Goal: Transaction & Acquisition: Obtain resource

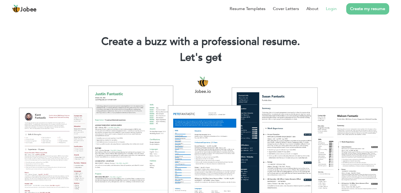
click at [332, 9] on link "Login" at bounding box center [331, 9] width 11 height 6
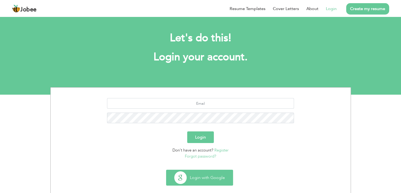
click at [196, 175] on button "Login with Google" at bounding box center [200, 177] width 67 height 15
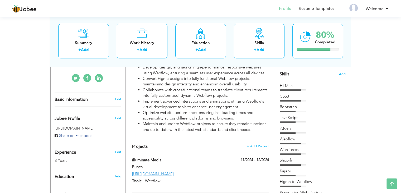
scroll to position [79, 0]
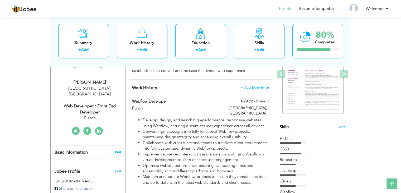
click at [120, 149] on link "Edit" at bounding box center [118, 151] width 6 height 5
type input "Ahmad"
type input "Hassan"
type input "+923284021530"
select select "number:166"
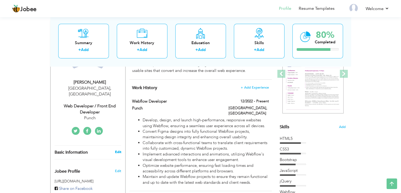
type input "Lahore"
select select "number:5"
type input "Punch"
type input "Web Developer / Front end Developer"
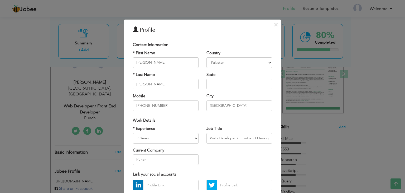
click at [313, 92] on div "× Profile Contact Information * First Name Ahmad * Last Name Hassan" at bounding box center [202, 96] width 405 height 193
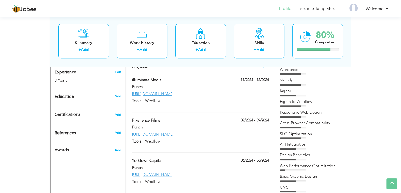
scroll to position [211, 0]
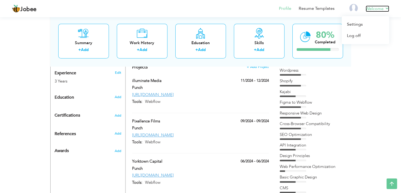
click at [377, 11] on link "Welcome" at bounding box center [377, 9] width 23 height 6
click at [324, 10] on link "Resume Templates" at bounding box center [317, 9] width 36 height 6
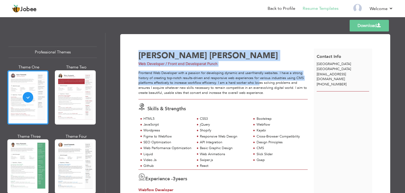
drag, startPoint x: 139, startPoint y: 52, endPoint x: 259, endPoint y: 82, distance: 123.7
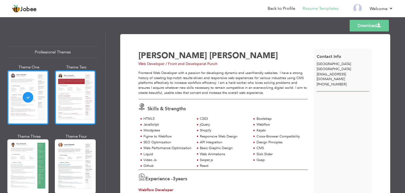
click at [79, 96] on div at bounding box center [75, 97] width 41 height 54
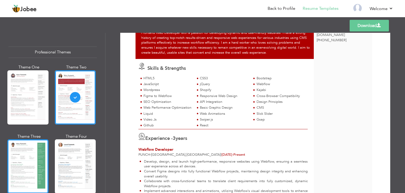
scroll to position [53, 0]
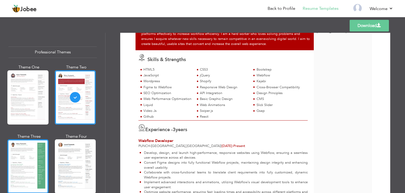
click at [25, 149] on div at bounding box center [27, 166] width 41 height 54
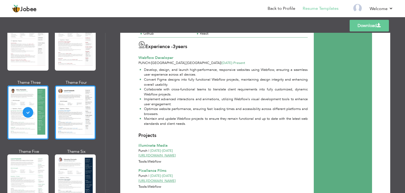
scroll to position [158, 0]
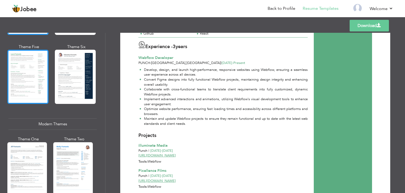
click at [21, 72] on div at bounding box center [27, 77] width 41 height 54
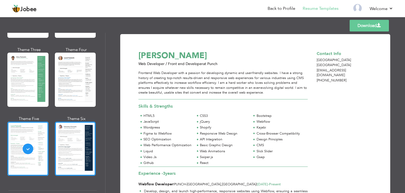
scroll to position [79, 0]
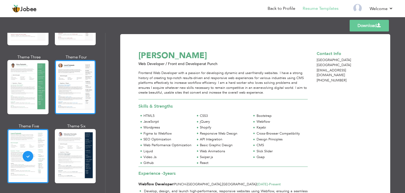
click at [67, 74] on div at bounding box center [75, 87] width 41 height 54
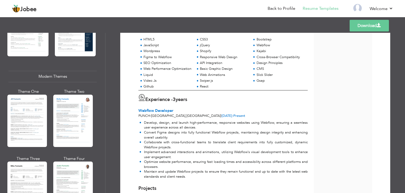
scroll to position [211, 0]
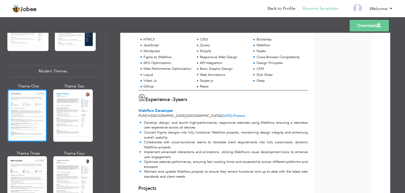
click at [34, 109] on div at bounding box center [27, 115] width 40 height 52
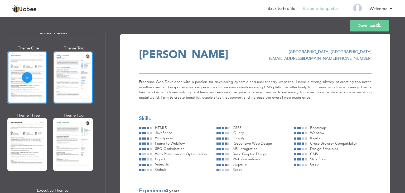
scroll to position [264, 0]
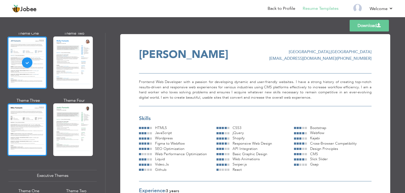
click at [32, 115] on div at bounding box center [27, 129] width 40 height 52
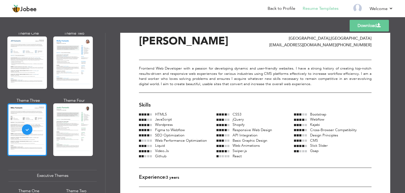
scroll to position [26, 0]
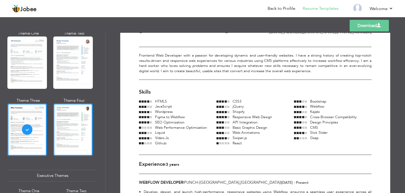
click at [93, 121] on div at bounding box center [73, 129] width 40 height 52
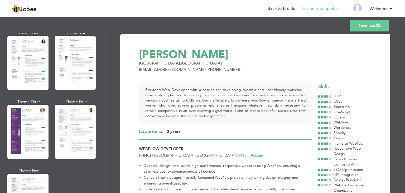
scroll to position [422, 0]
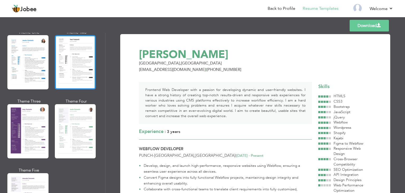
click at [62, 75] on div at bounding box center [75, 62] width 41 height 54
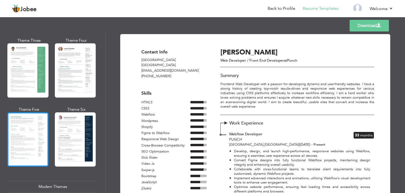
scroll to position [79, 0]
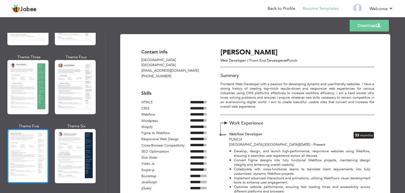
click at [31, 135] on div at bounding box center [27, 156] width 41 height 54
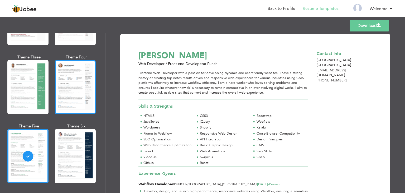
click at [89, 101] on div at bounding box center [75, 87] width 41 height 54
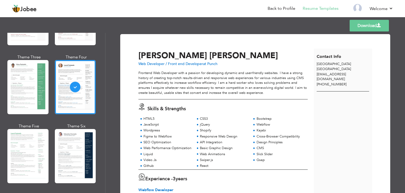
click at [364, 26] on link "Download" at bounding box center [369, 26] width 39 height 12
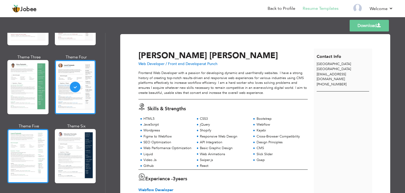
click at [37, 146] on div at bounding box center [27, 156] width 41 height 54
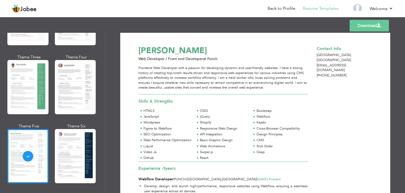
scroll to position [0, 0]
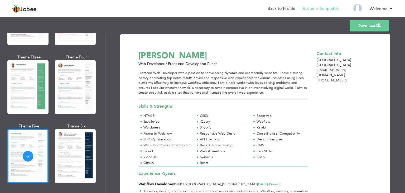
drag, startPoint x: 174, startPoint y: 57, endPoint x: 277, endPoint y: 58, distance: 103.2
click at [277, 58] on div "Ahmad Hassan" at bounding box center [226, 56] width 181 height 12
drag, startPoint x: 314, startPoint y: 55, endPoint x: 349, endPoint y: 91, distance: 50.0
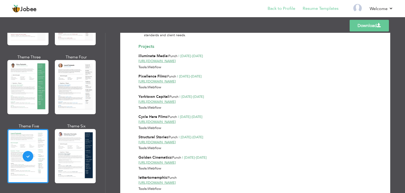
scroll to position [238, 0]
